Goal: Task Accomplishment & Management: Manage account settings

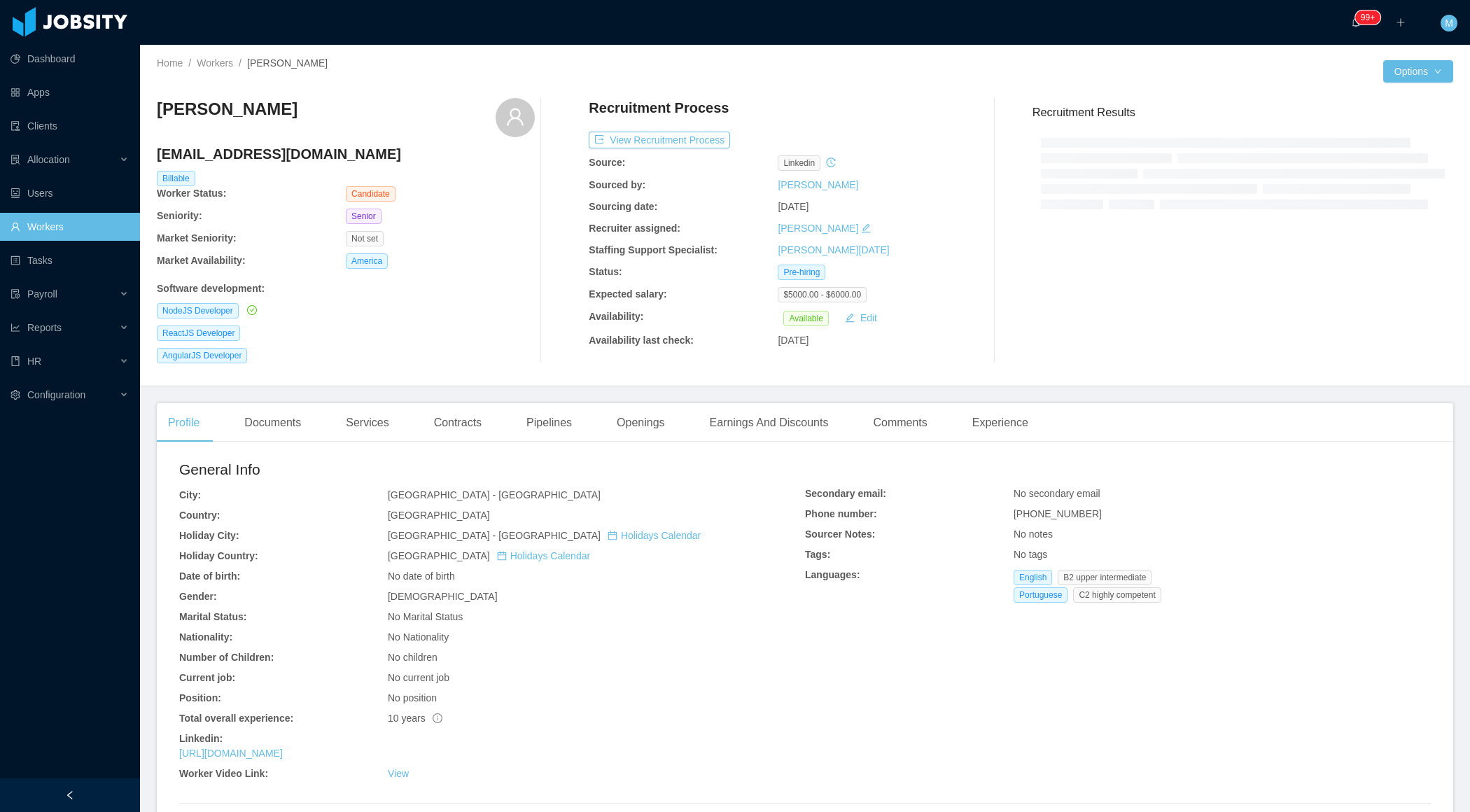
click at [102, 788] on div at bounding box center [70, 795] width 140 height 33
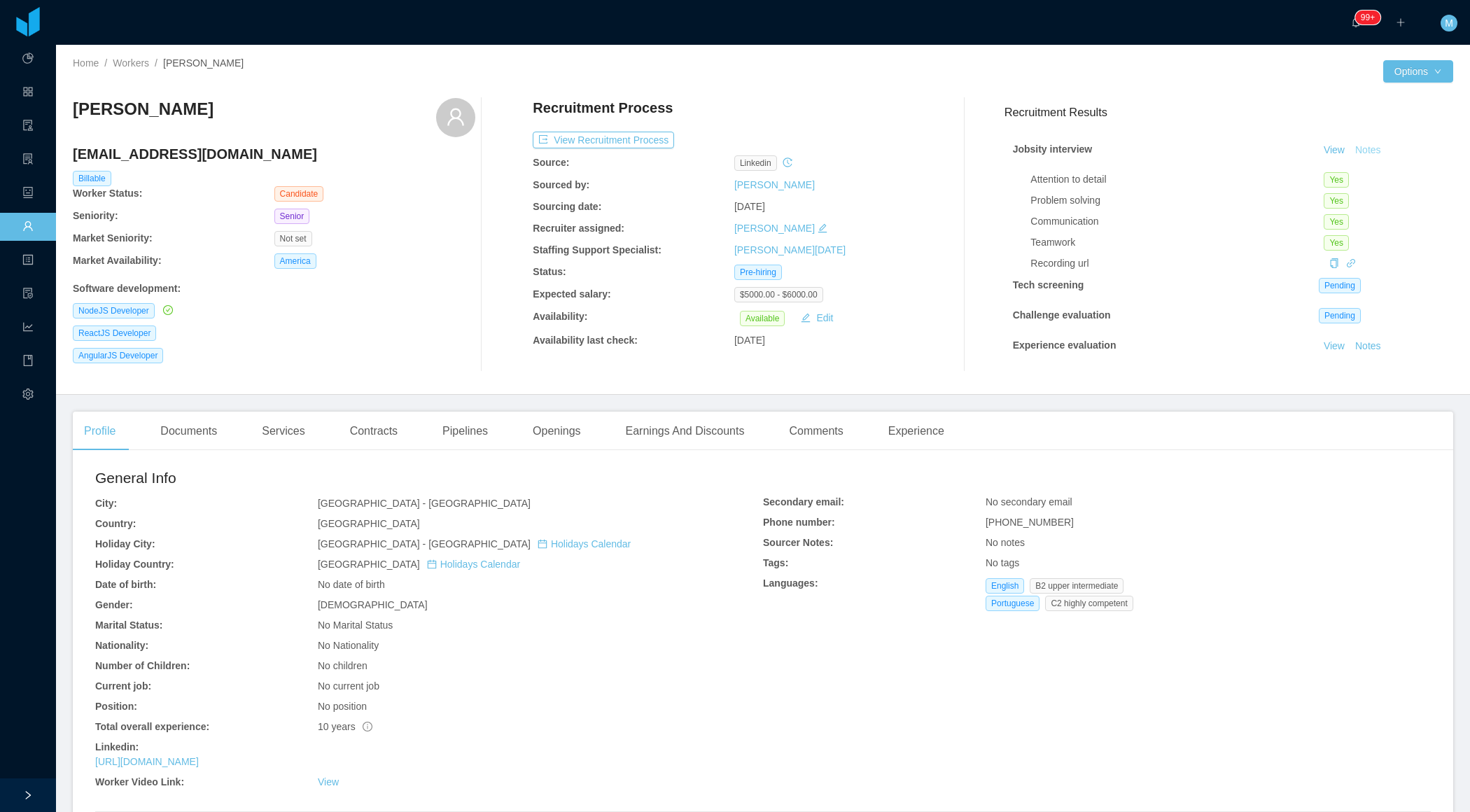
click at [1372, 148] on button "Notes" at bounding box center [1368, 151] width 37 height 17
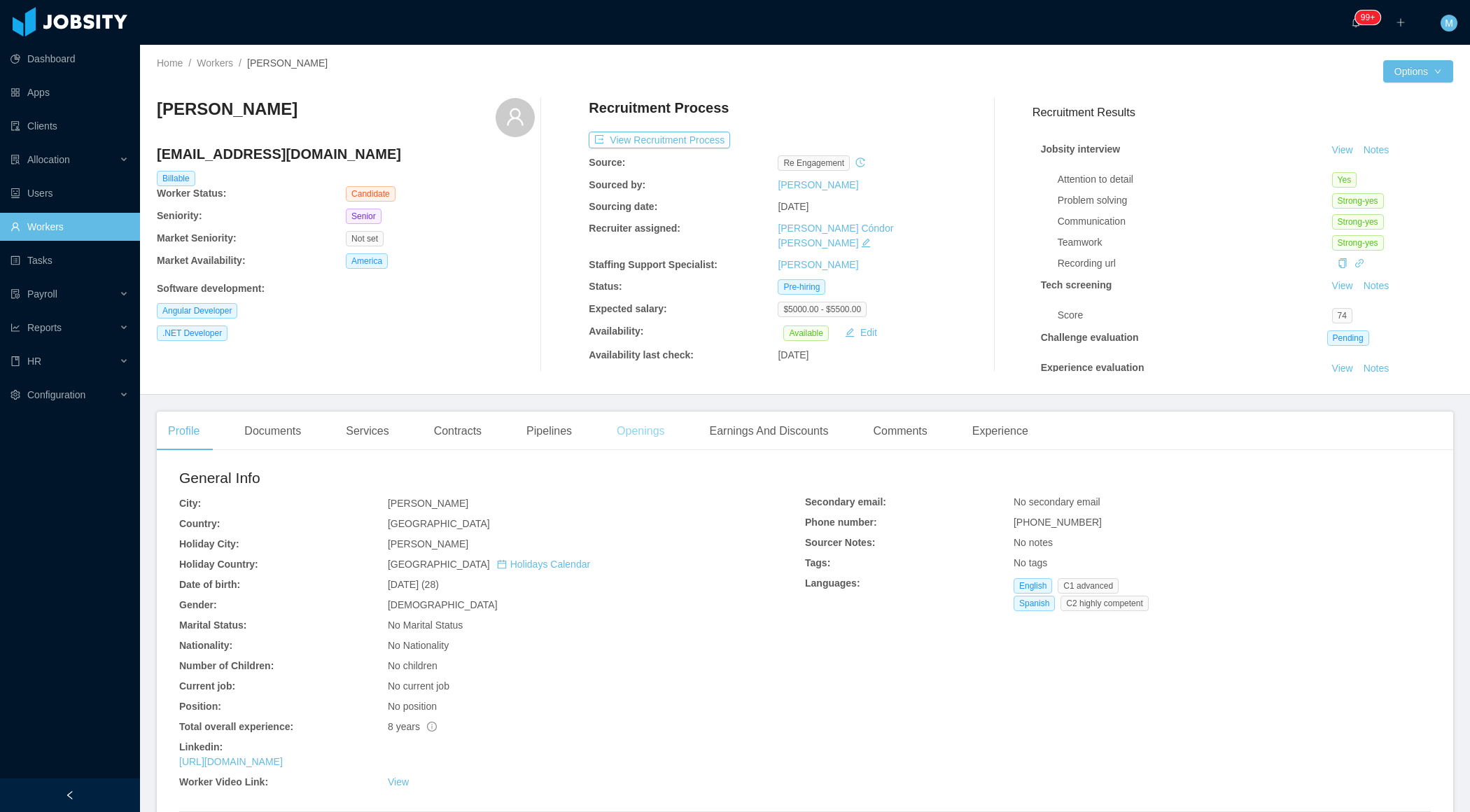
click at [633, 424] on div "Openings" at bounding box center [640, 431] width 71 height 39
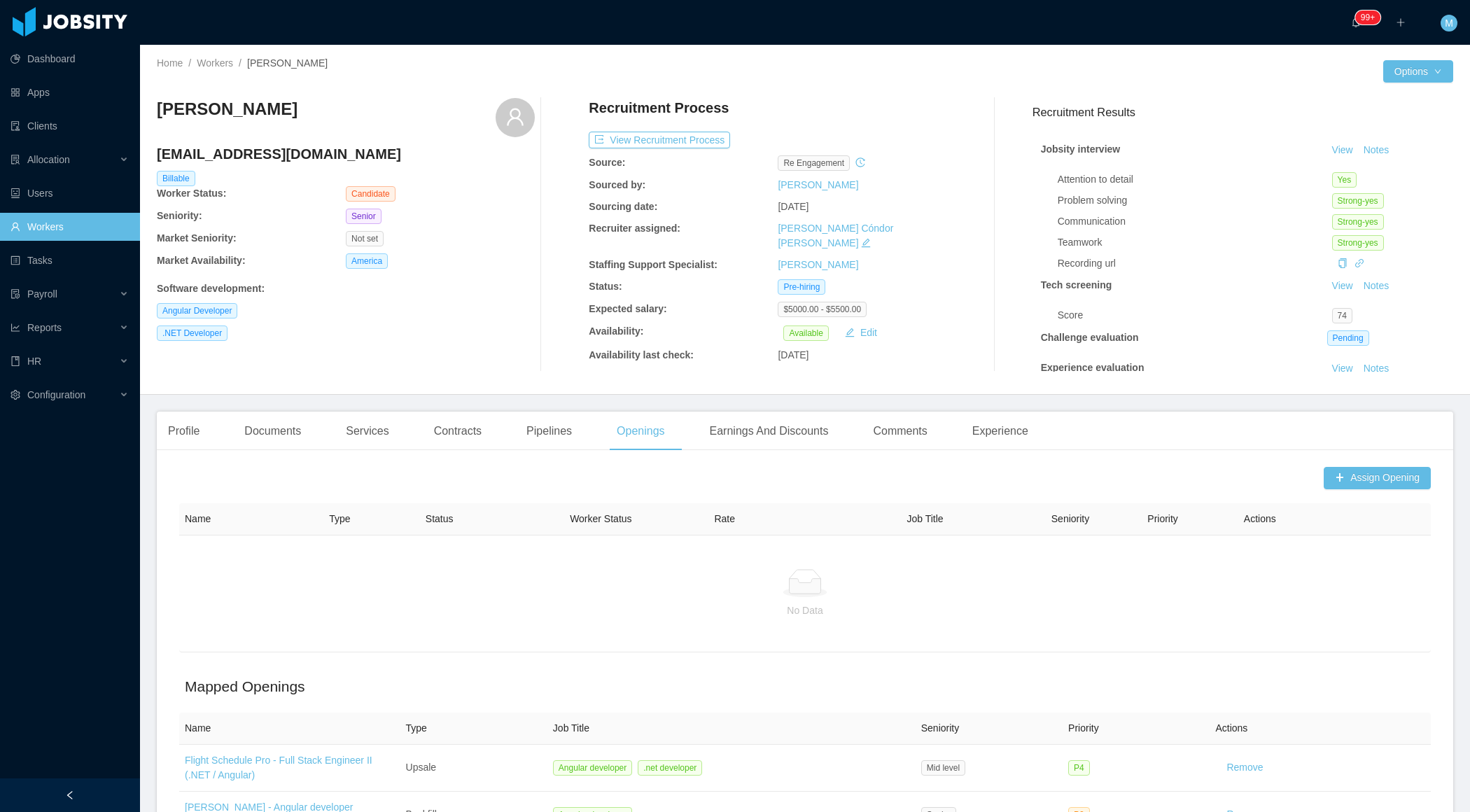
click at [1364, 495] on div "Assign Opening Name Type Status Worker Status Rate Job Title Seniority Priority…" at bounding box center [805, 680] width 1296 height 439
click at [1352, 471] on button "Assign Opening" at bounding box center [1377, 477] width 107 height 22
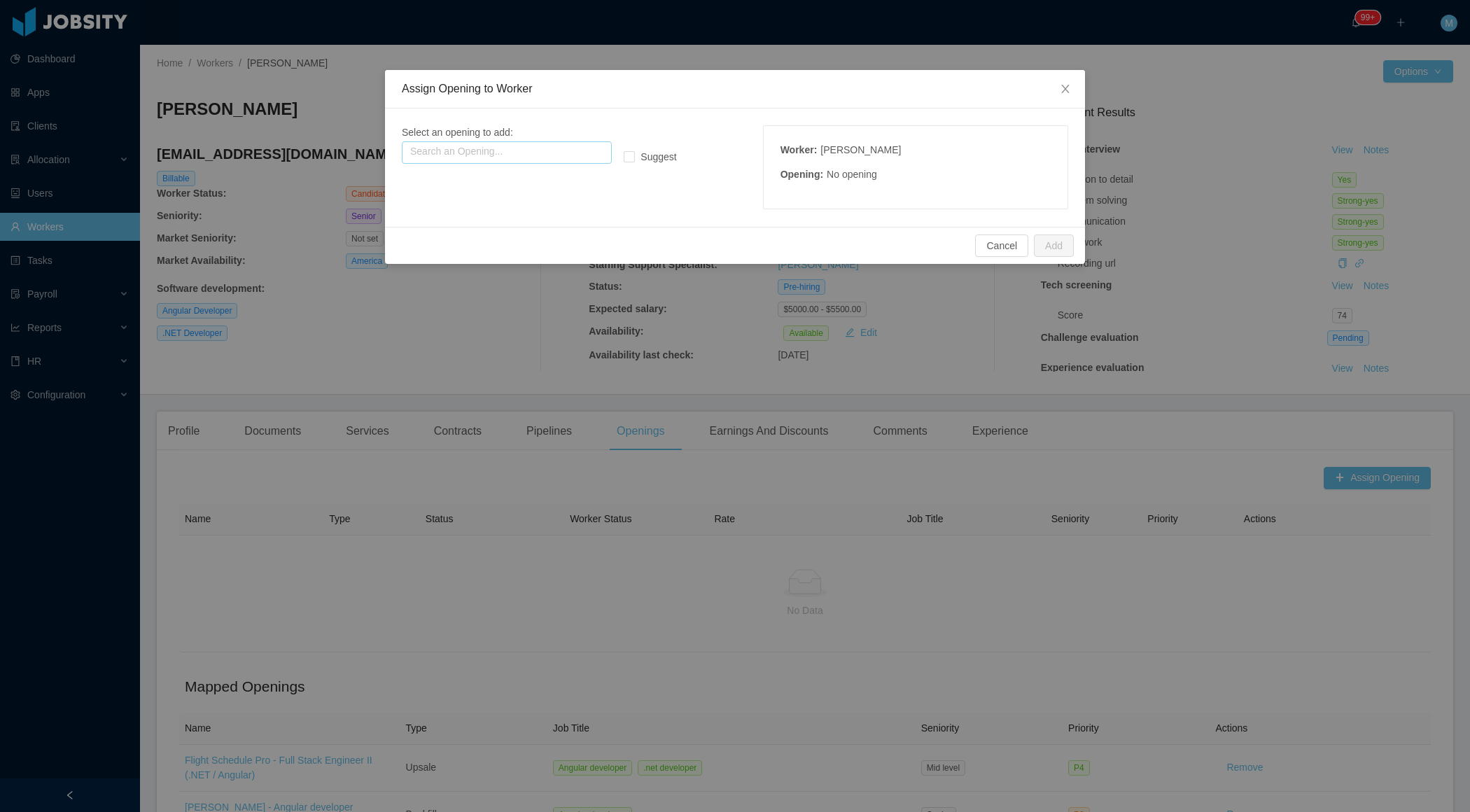
click at [505, 158] on input "text" at bounding box center [507, 152] width 210 height 22
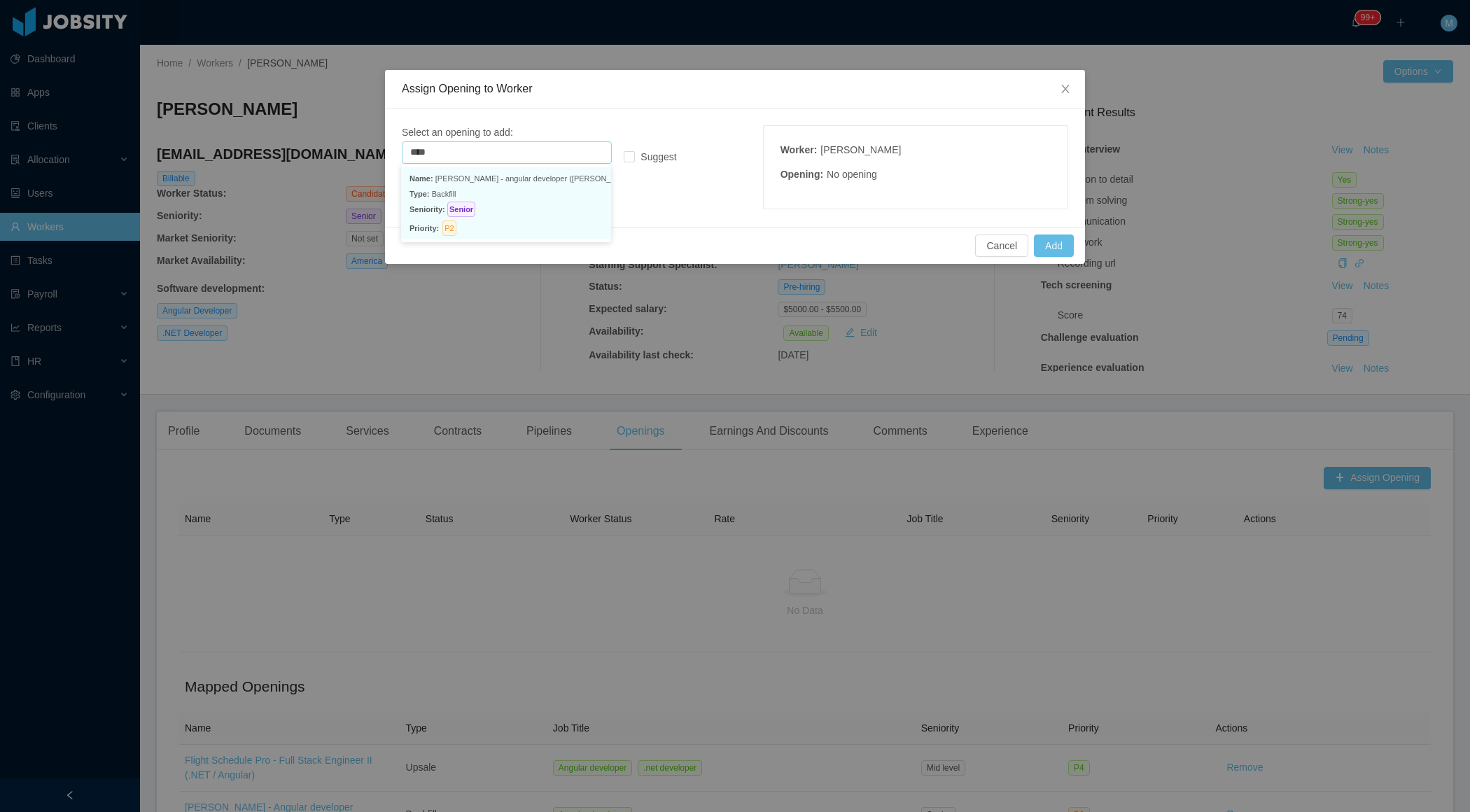
click at [421, 219] on p "Priority: P2" at bounding box center [506, 226] width 193 height 19
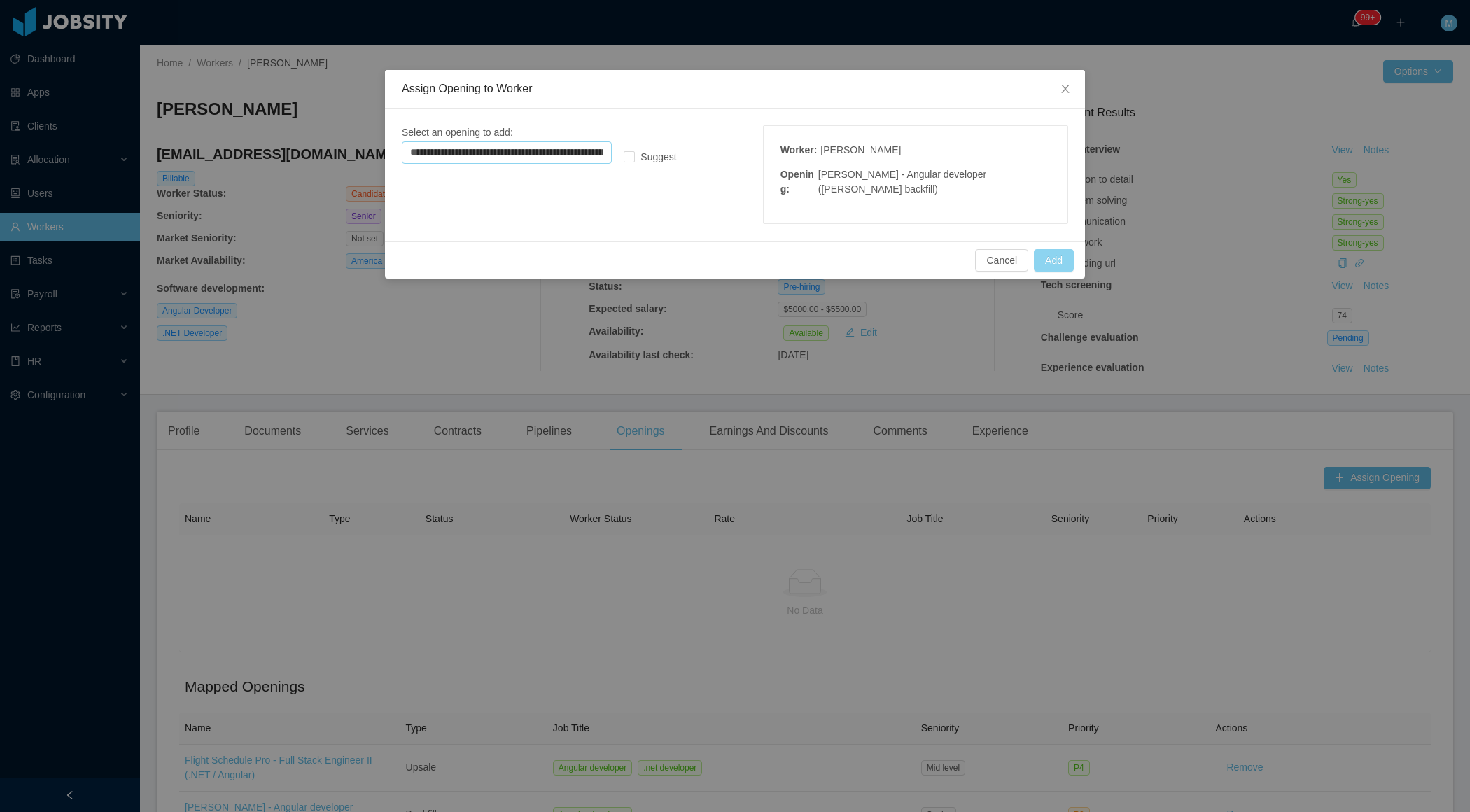
type input "**********"
click at [1040, 254] on button "Add" at bounding box center [1054, 260] width 40 height 22
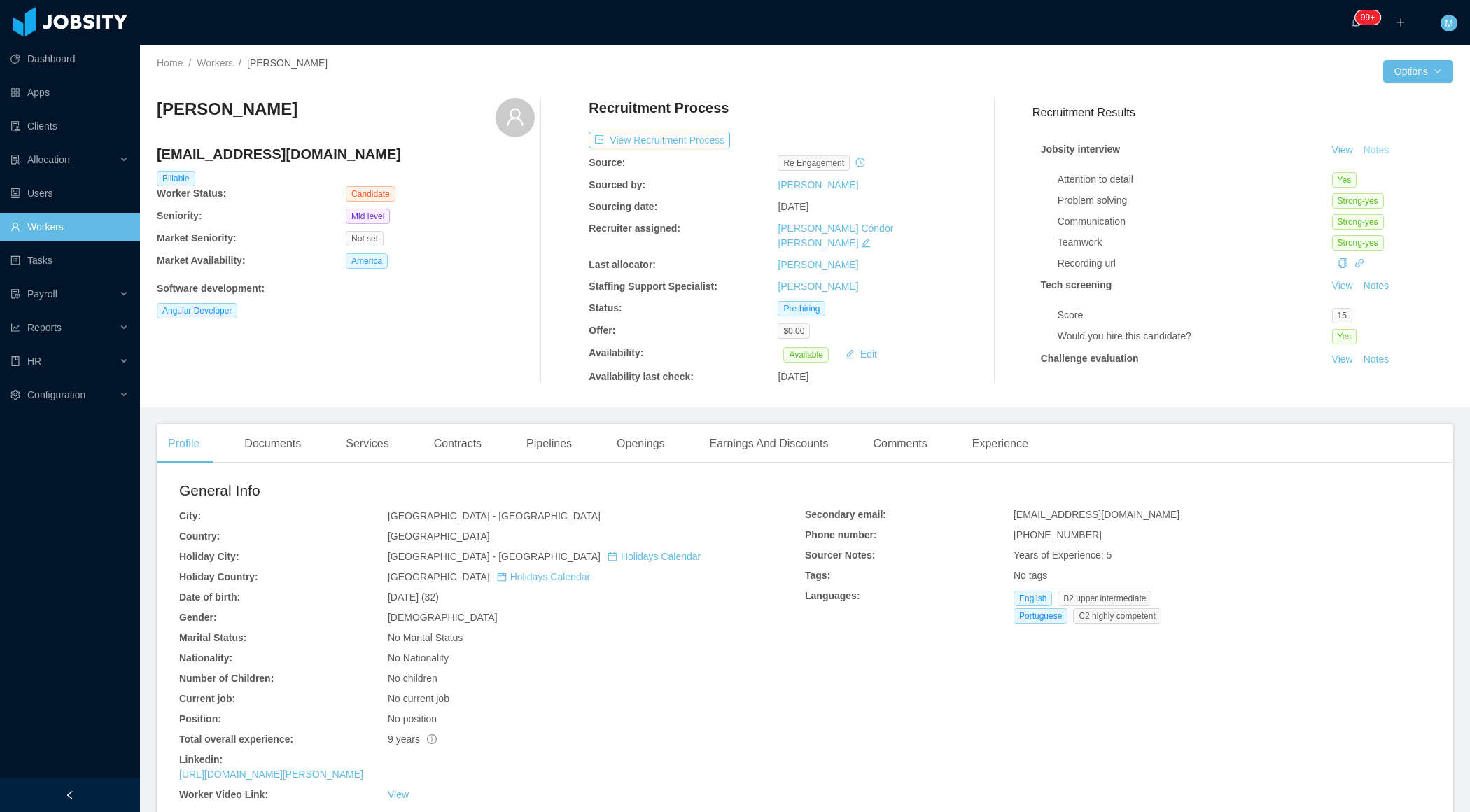
click at [1376, 147] on button "Notes" at bounding box center [1376, 151] width 37 height 17
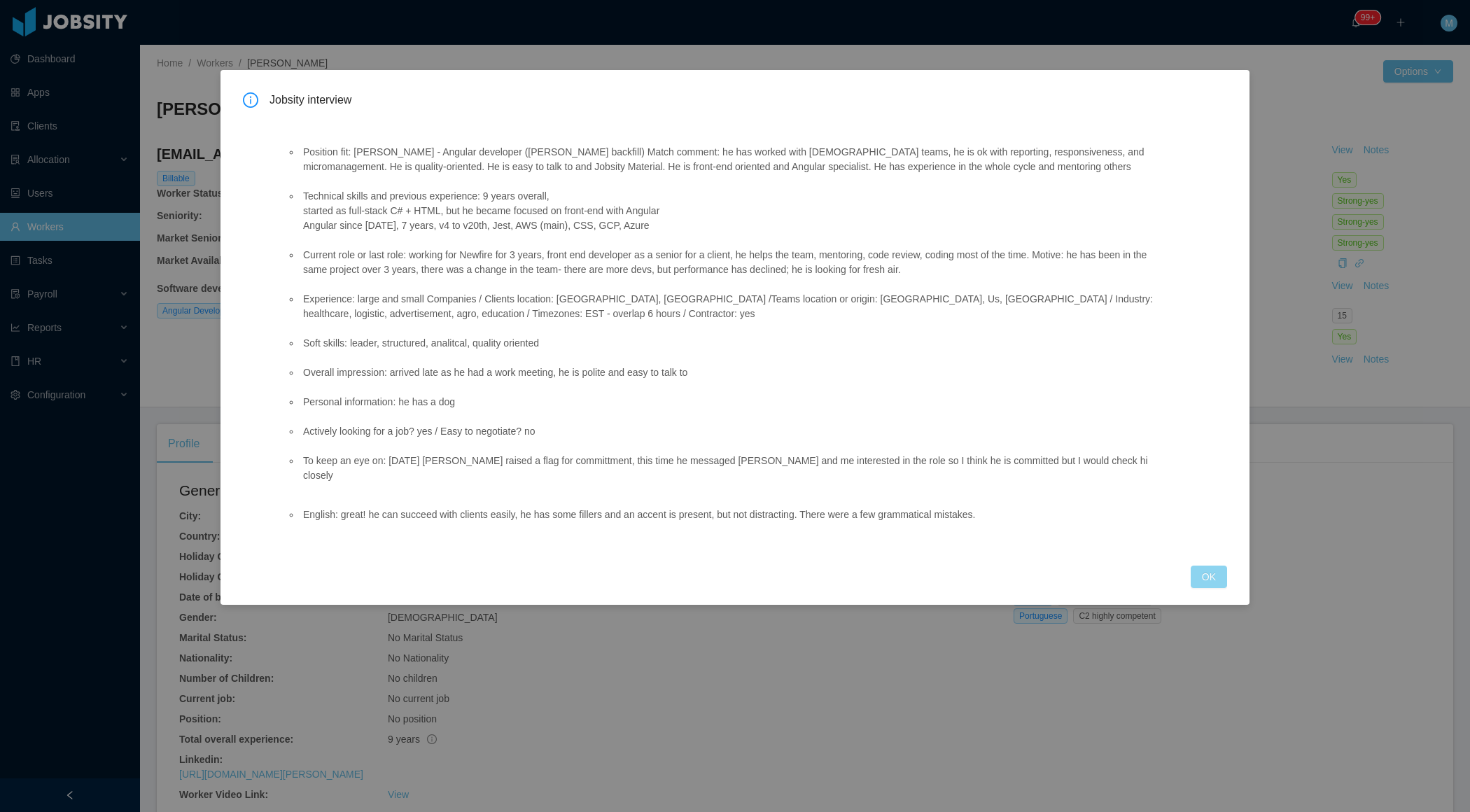
click at [1224, 565] on button "OK" at bounding box center [1209, 576] width 37 height 22
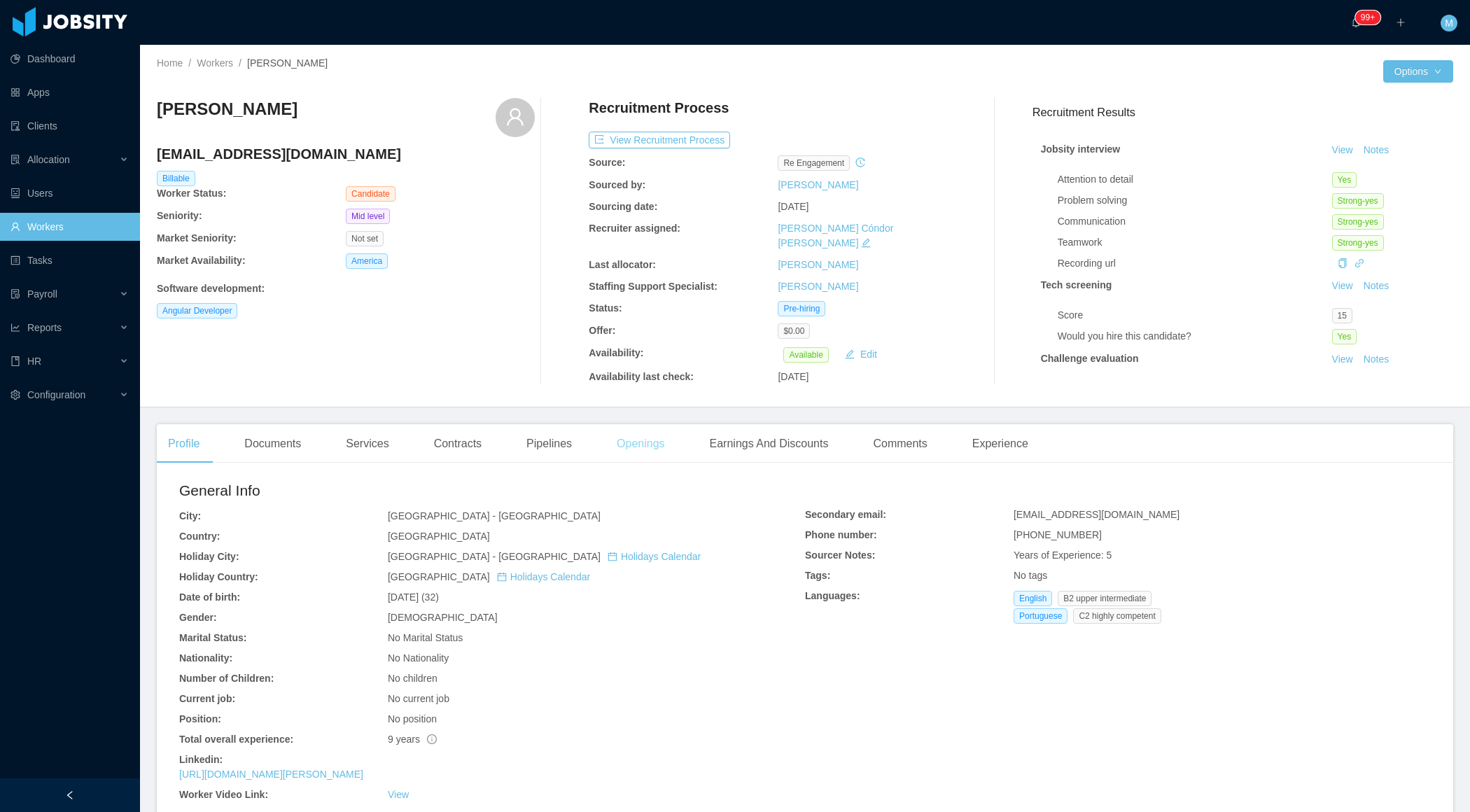
click at [630, 429] on div "Openings" at bounding box center [640, 443] width 71 height 39
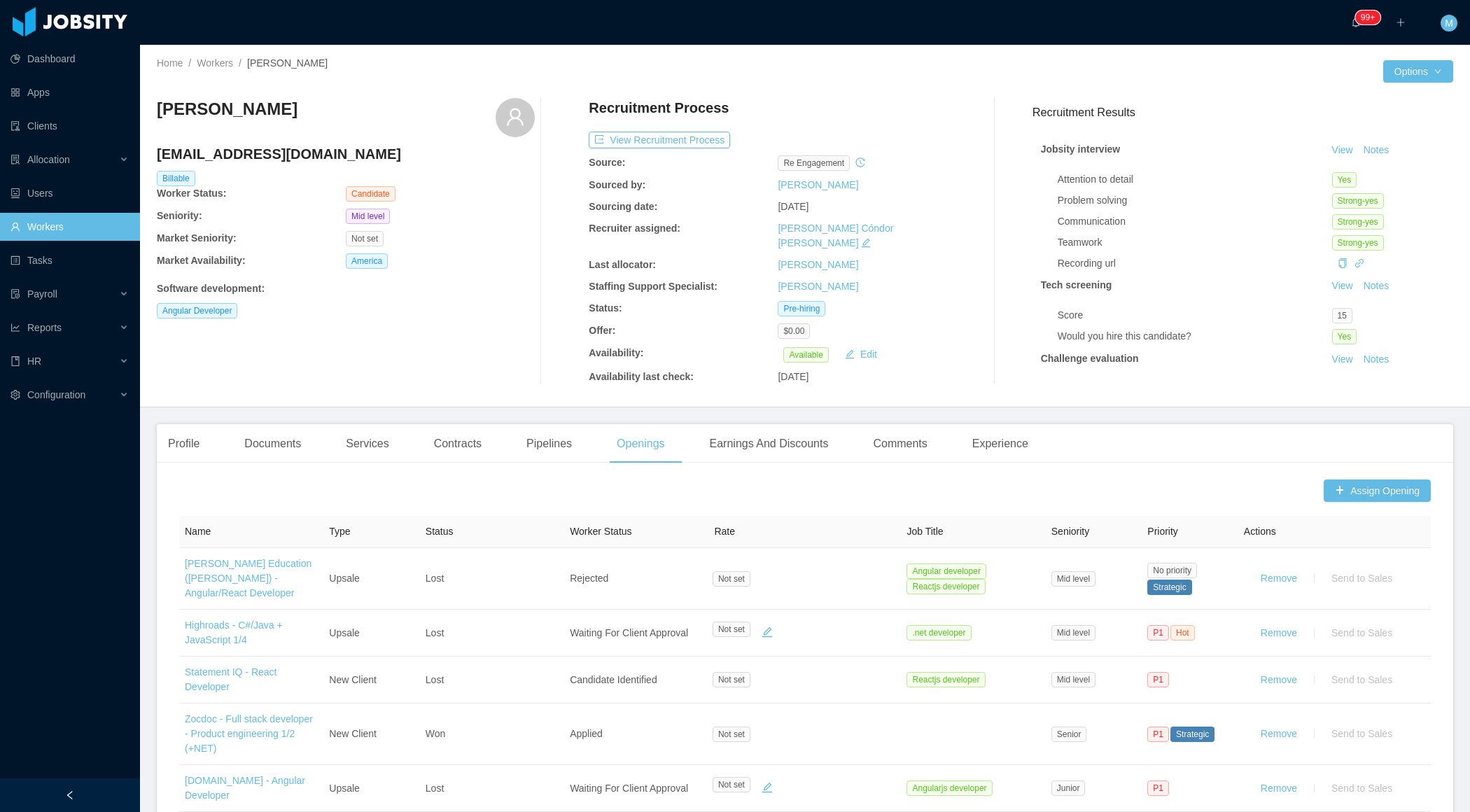
click at [1345, 479] on button "Assign Opening" at bounding box center [1377, 490] width 107 height 22
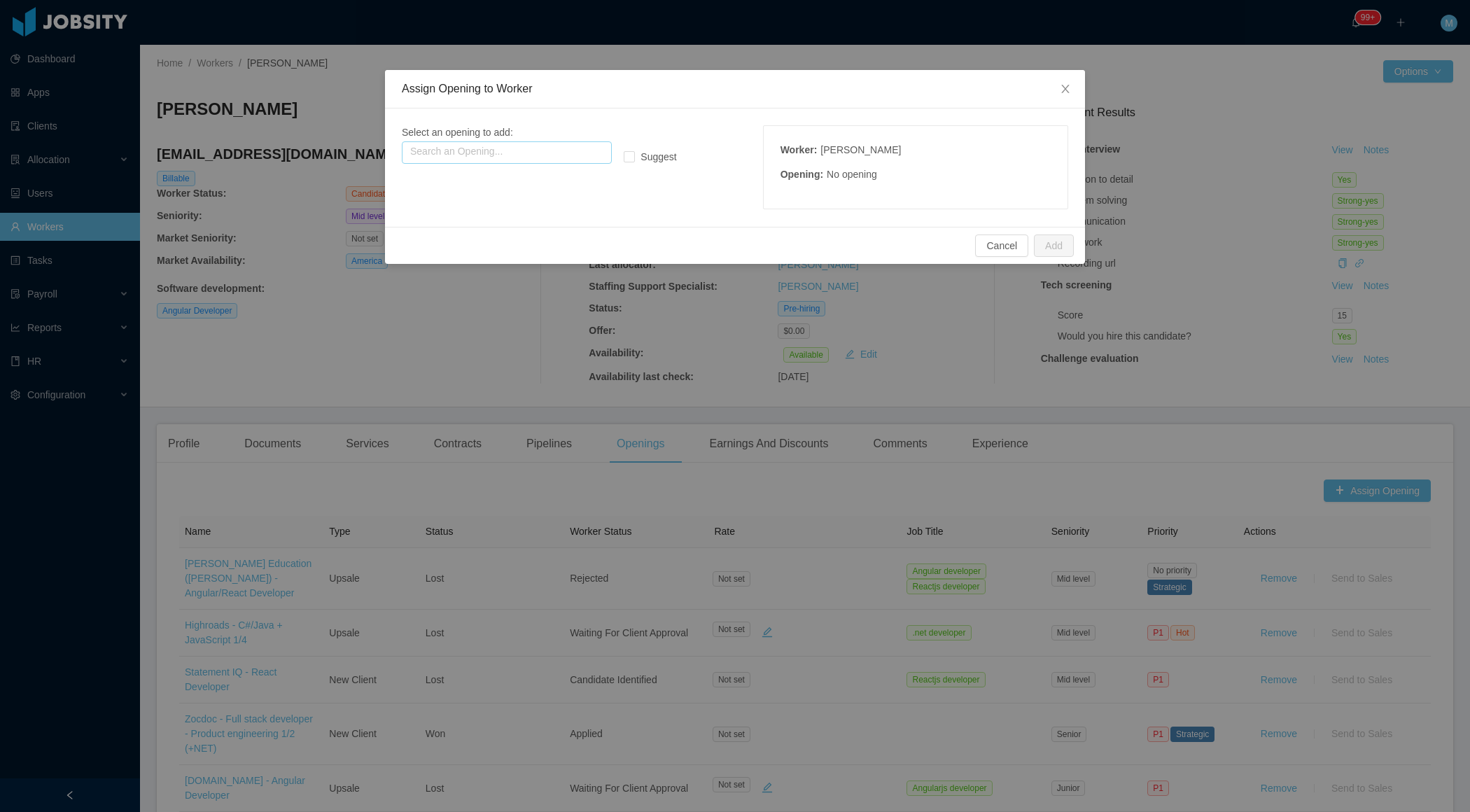
click at [524, 161] on input "text" at bounding box center [507, 152] width 210 height 22
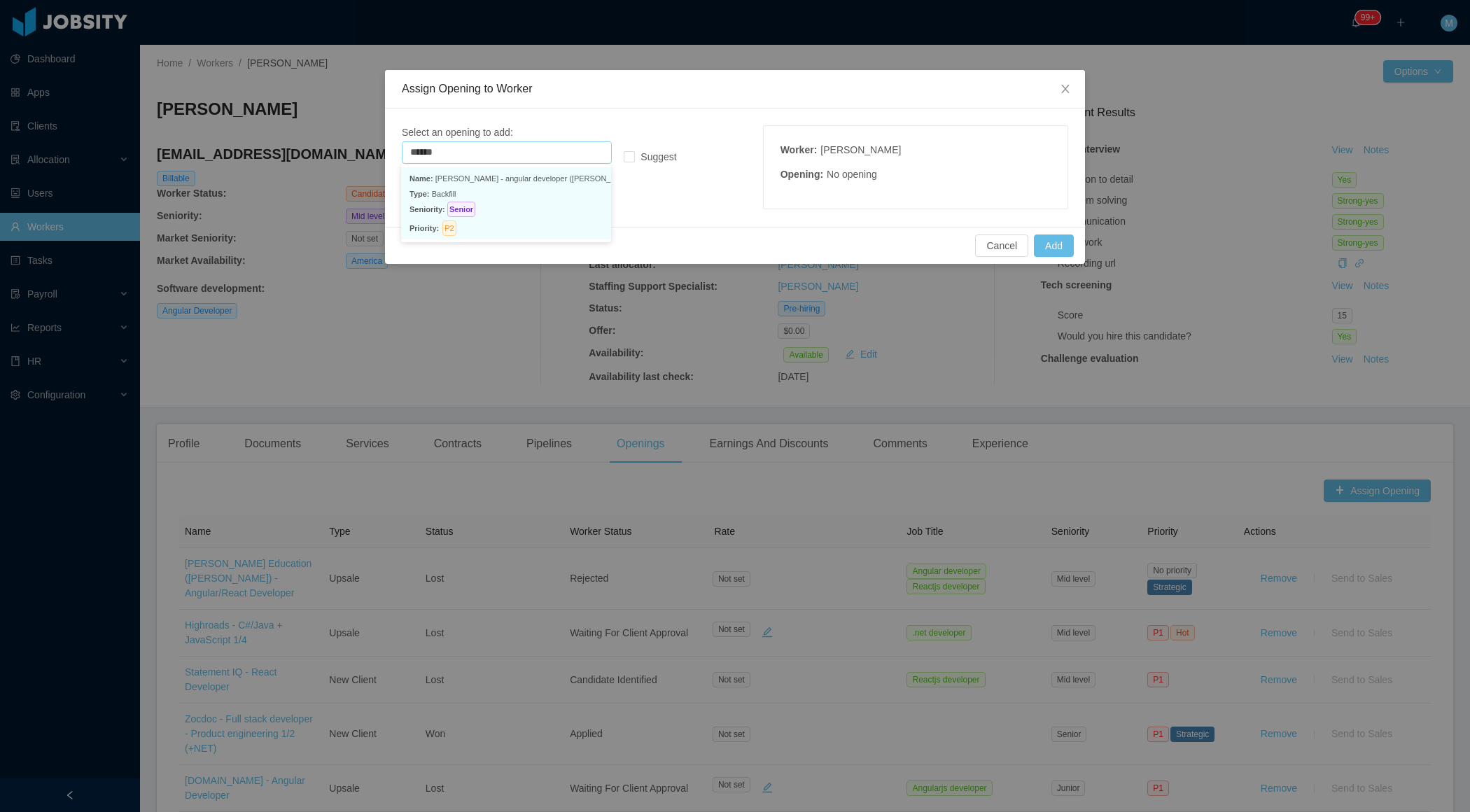
click at [434, 205] on span "Seniority:" at bounding box center [427, 209] width 36 height 8
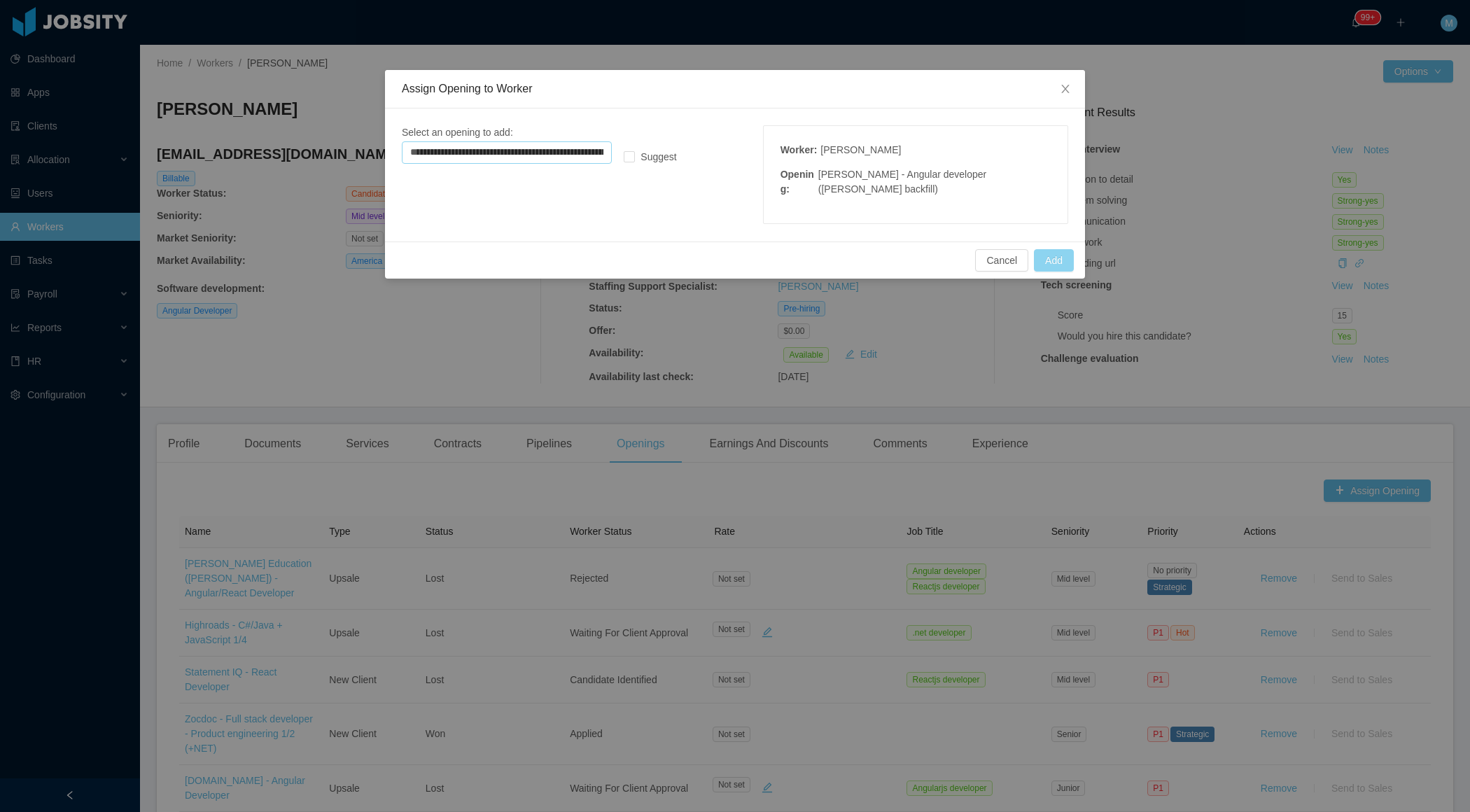
type input "**********"
click at [1053, 260] on button "Add" at bounding box center [1054, 260] width 40 height 22
